Goal: Task Accomplishment & Management: Use online tool/utility

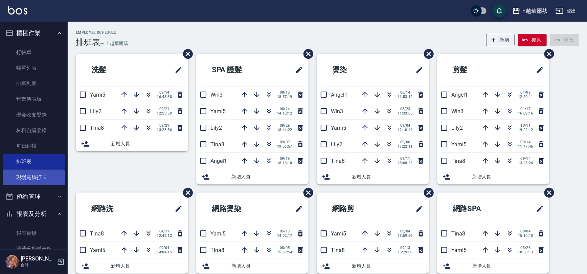
click at [38, 178] on link "現場電腦打卡" at bounding box center [34, 178] width 62 height 16
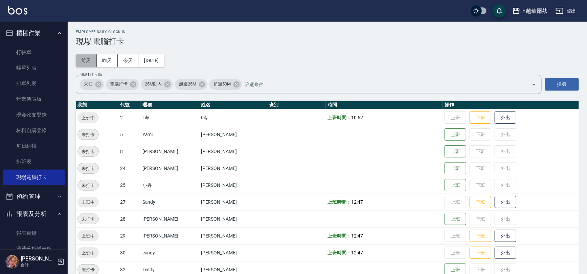
click at [86, 58] on button "前天" at bounding box center [86, 60] width 21 height 13
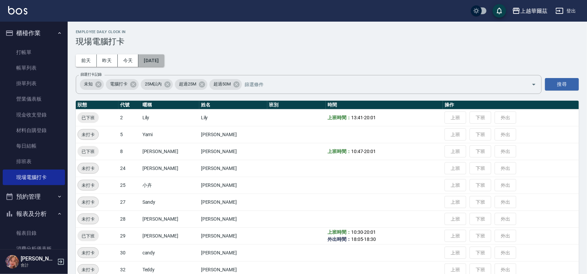
click at [156, 60] on button "[DATE]" at bounding box center [151, 60] width 26 height 13
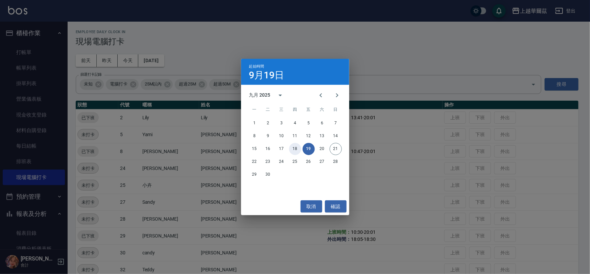
click at [294, 148] on button "18" at bounding box center [295, 149] width 12 height 12
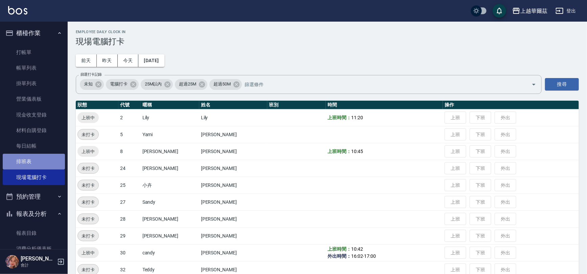
click at [37, 164] on link "排班表" at bounding box center [34, 162] width 62 height 16
